Goal: Transaction & Acquisition: Book appointment/travel/reservation

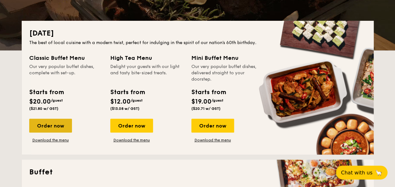
click at [56, 119] on div "Order now" at bounding box center [50, 125] width 43 height 14
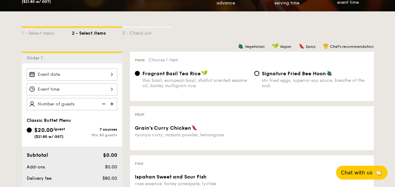
scroll to position [157, 0]
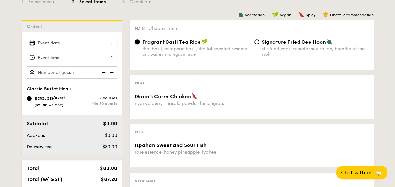
click at [137, 43] on input "Fragrant Basil Tea Rice thai basil, european basil, shallot scented sesame oil,…" at bounding box center [137, 41] width 5 height 5
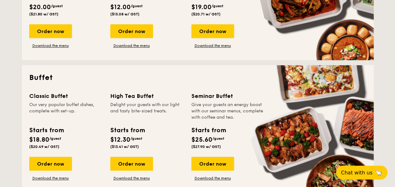
scroll to position [251, 0]
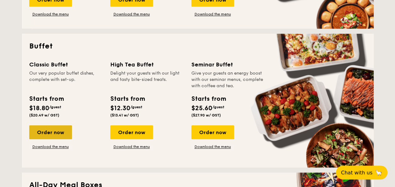
click at [60, 128] on div "Order now" at bounding box center [50, 132] width 43 height 14
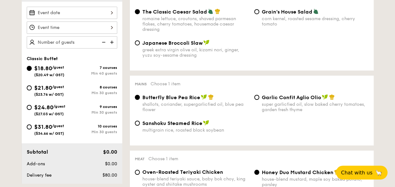
scroll to position [188, 0]
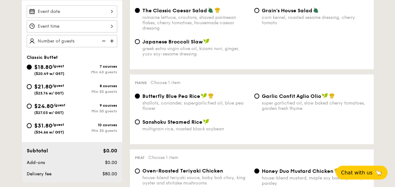
click at [46, 92] on span "($23.76 w/ GST)" at bounding box center [49, 93] width 30 height 4
click at [32, 89] on input "$21.80 /guest ($23.76 w/ GST) 8 courses Min 30 guests" at bounding box center [29, 86] width 5 height 5
radio input "true"
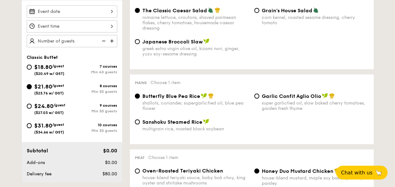
radio input "true"
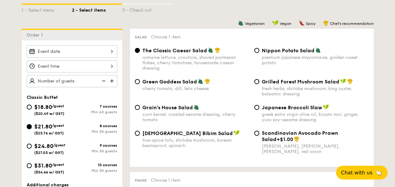
scroll to position [157, 0]
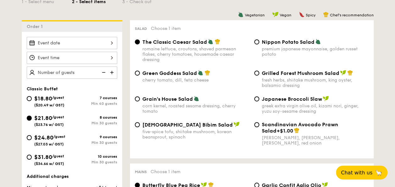
click at [259, 74] on div "Grilled Forest Mushroom Salad fresh herbs, shiitake mushroom, king oyster, bals…" at bounding box center [311, 79] width 119 height 18
click at [254, 72] on input "Grilled Forest Mushroom Salad fresh herbs, shiitake mushroom, king oyster, bals…" at bounding box center [256, 72] width 5 height 5
radio input "true"
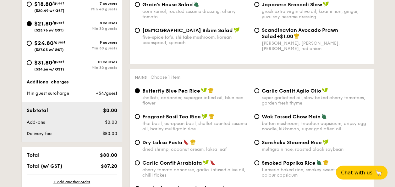
scroll to position [283, 0]
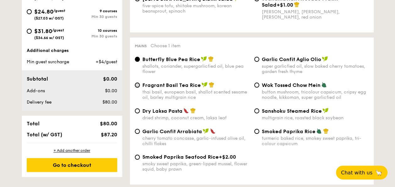
click at [136, 87] on input "Fragrant Basil Tea Rice thai basil, european basil, shallot scented sesame oil,…" at bounding box center [137, 84] width 5 height 5
radio input "true"
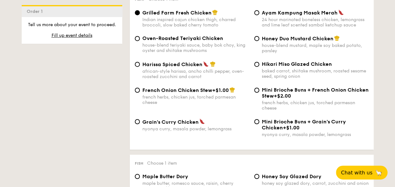
scroll to position [471, 0]
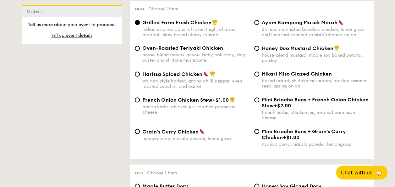
click at [259, 78] on div "Hikari Miso Glazed Chicken baked carrot, shiitake mushroom, roasted sesame seed…" at bounding box center [311, 80] width 119 height 18
click at [258, 76] on input "Hikari Miso Glazed Chicken baked carrot, shiitake mushroom, roasted sesame seed…" at bounding box center [256, 73] width 5 height 5
radio input "true"
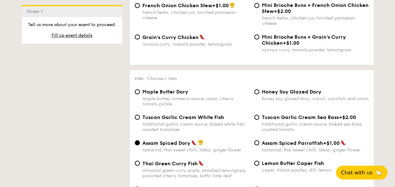
scroll to position [597, 0]
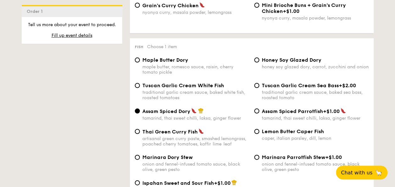
click at [263, 63] on span "Honey Soy Glazed Dory" at bounding box center [292, 60] width 60 height 6
click at [259, 63] on input "Honey Soy Glazed Dory honey soy glazed dory, carrot, zucchini and onion" at bounding box center [256, 59] width 5 height 5
radio input "true"
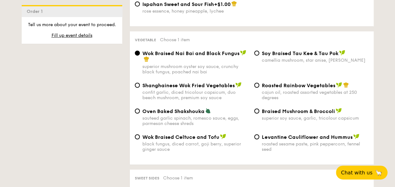
scroll to position [785, 0]
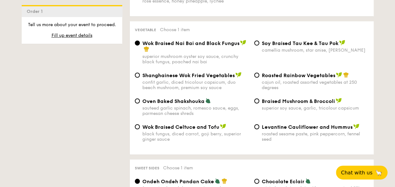
click at [140, 108] on div "Oven Baked Shakshouka sauteed garlic spinach, romesco sauce, eggs, parmesan che…" at bounding box center [191, 107] width 119 height 18
click at [144, 104] on span "Oven Baked Shakshouka" at bounding box center [173, 101] width 62 height 6
click at [140, 103] on input "Oven Baked Shakshouka sauteed garlic spinach, romesco sauce, eggs, parmesan che…" at bounding box center [137, 100] width 5 height 5
radio input "true"
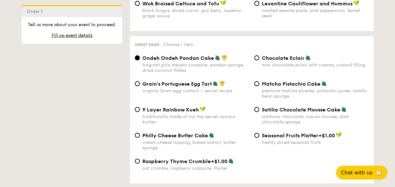
scroll to position [942, 0]
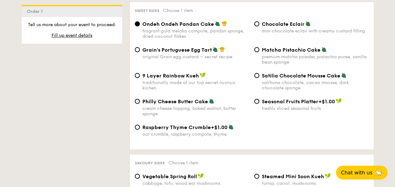
click at [315, 79] on span "Satilia Chocolate Mousse Cake" at bounding box center [301, 76] width 79 height 6
click at [254, 78] on input "Satilia Chocolate Mousse Cake valrhona chocolate, cacao mousse, dark chocolate …" at bounding box center [256, 75] width 5 height 5
radio input "true"
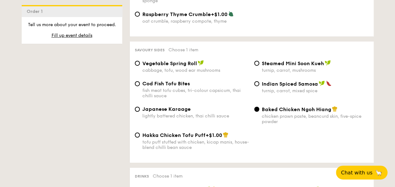
scroll to position [1068, 0]
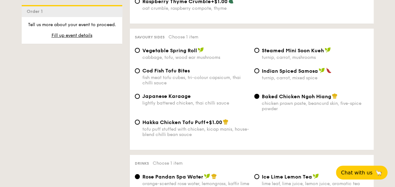
click at [143, 53] on span "Vegetable Spring Roll" at bounding box center [169, 50] width 55 height 6
click at [140, 53] on input "Vegetable Spring Roll cabbage, tofu, wood ear mushrooms" at bounding box center [137, 50] width 5 height 5
radio input "true"
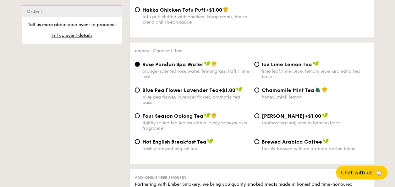
scroll to position [1194, 0]
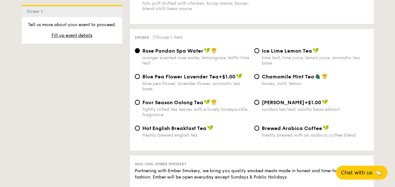
click at [265, 65] on div "lime leaf, lime juice, lemon juice, aromatic tea base" at bounding box center [315, 60] width 107 height 11
click at [259, 53] on input "Ice Lime Lemon Tea lime leaf, lime juice, lemon juice, aromatic tea base" at bounding box center [256, 50] width 5 height 5
radio input "true"
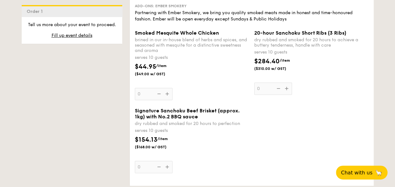
scroll to position [1382, 0]
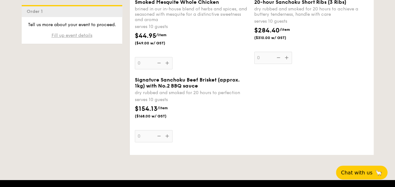
click at [90, 35] on span "Fill up event details" at bounding box center [72, 35] width 41 height 5
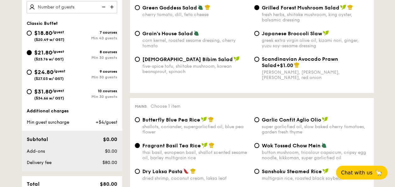
scroll to position [168, 0]
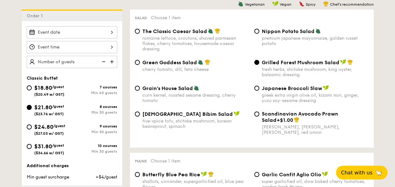
click at [89, 35] on div at bounding box center [72, 32] width 90 height 12
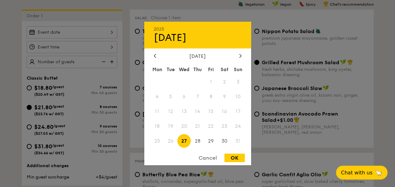
click at [235, 55] on div "[DATE]" at bounding box center [198, 56] width 88 height 6
click at [239, 55] on icon at bounding box center [240, 55] width 3 height 4
click at [186, 123] on span "24" at bounding box center [184, 126] width 14 height 14
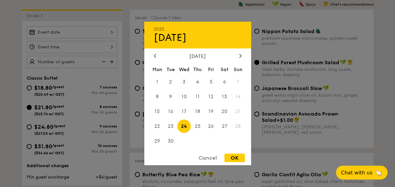
drag, startPoint x: 233, startPoint y: 158, endPoint x: 223, endPoint y: 143, distance: 18.6
click at [232, 157] on div "OK" at bounding box center [234, 157] width 20 height 8
type input "[DATE]"
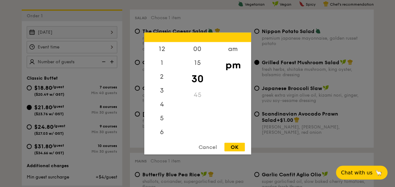
click at [113, 51] on div "12 1 2 3 4 5 6 7 8 9 10 11 00 15 30 45 am pm Cancel OK" at bounding box center [72, 47] width 90 height 12
drag, startPoint x: 166, startPoint y: 63, endPoint x: 165, endPoint y: 109, distance: 45.9
click at [165, 109] on div "12 1 2 3 4 5 6 7 8 9 10 11" at bounding box center [161, 90] width 35 height 96
drag, startPoint x: 165, startPoint y: 109, endPoint x: 161, endPoint y: 133, distance: 24.2
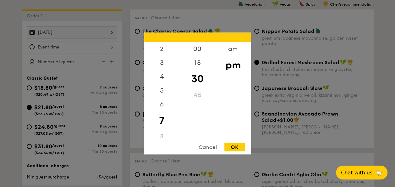
click at [161, 133] on div "12 1 2 3 4 5 6 7 8 9 10 11" at bounding box center [161, 90] width 35 height 96
click at [199, 48] on div "00" at bounding box center [197, 51] width 35 height 18
click at [169, 69] on div "3" at bounding box center [161, 65] width 35 height 18
click at [164, 138] on div "12 1 2 3 4 5 6 7 8 9 10 11 00 15 30 45 am pm Cancel OK" at bounding box center [197, 94] width 107 height 122
click at [164, 51] on div "2" at bounding box center [161, 51] width 35 height 18
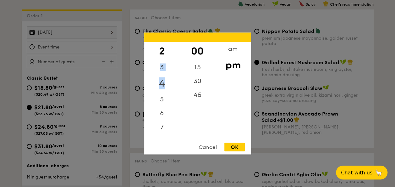
drag, startPoint x: 170, startPoint y: 52, endPoint x: 171, endPoint y: 88, distance: 36.1
click at [171, 88] on div "12 1 2 3 4 5 6 7 8 9 10 11" at bounding box center [161, 90] width 35 height 96
drag, startPoint x: 171, startPoint y: 88, endPoint x: 170, endPoint y: 101, distance: 12.6
click at [170, 101] on div "5" at bounding box center [161, 97] width 35 height 18
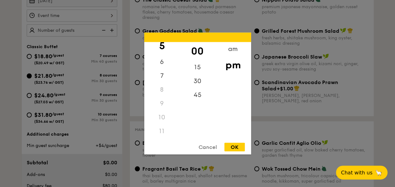
scroll to position [74, 0]
click at [162, 121] on div "10" at bounding box center [161, 118] width 35 height 14
click at [229, 49] on div "am" at bounding box center [232, 51] width 35 height 18
click at [159, 120] on div "10" at bounding box center [161, 115] width 35 height 18
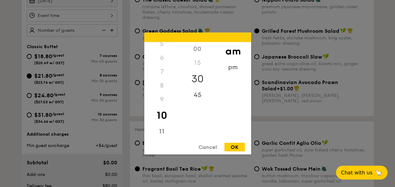
click at [195, 79] on div "30" at bounding box center [197, 79] width 35 height 18
click at [197, 90] on div "45" at bounding box center [197, 97] width 35 height 18
click at [226, 145] on div "OK" at bounding box center [234, 147] width 20 height 8
type input "10:45AM"
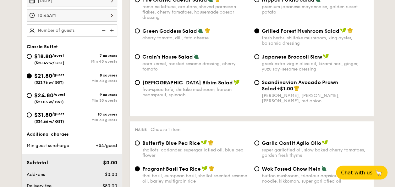
click at [102, 31] on img at bounding box center [102, 30] width 9 height 12
click at [117, 28] on div "[DATE] 10:45AM 20 guests" at bounding box center [72, 16] width 101 height 42
click at [117, 28] on img at bounding box center [112, 30] width 9 height 12
click at [113, 29] on img at bounding box center [112, 30] width 9 height 12
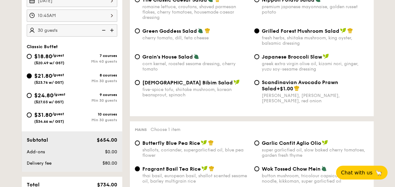
click at [113, 29] on img at bounding box center [112, 30] width 9 height 12
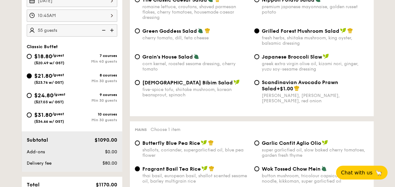
click at [113, 29] on img at bounding box center [112, 30] width 9 height 12
type input "75 guests"
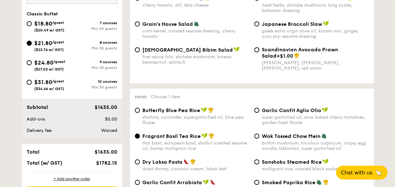
scroll to position [262, 0]
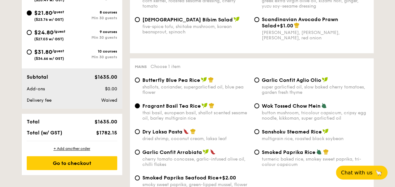
drag, startPoint x: 97, startPoint y: 133, endPoint x: 116, endPoint y: 132, distance: 18.9
click at [116, 132] on span "$1782.15" at bounding box center [106, 132] width 21 height 6
drag, startPoint x: 116, startPoint y: 132, endPoint x: 112, endPoint y: 132, distance: 3.8
copy span "$1782.15"
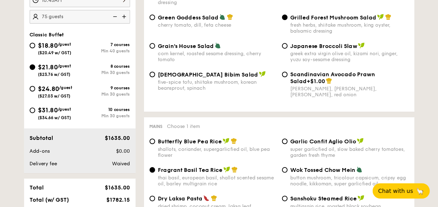
scroll to position [214, 0]
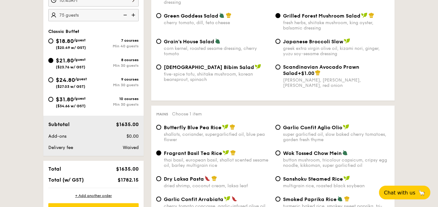
drag, startPoint x: 8, startPoint y: 114, endPoint x: 12, endPoint y: 114, distance: 4.7
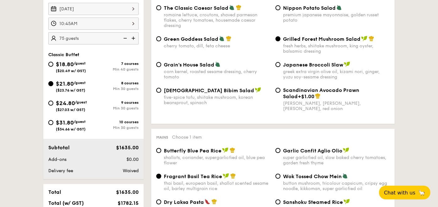
scroll to position [193, 0]
